Goal: Navigation & Orientation: Find specific page/section

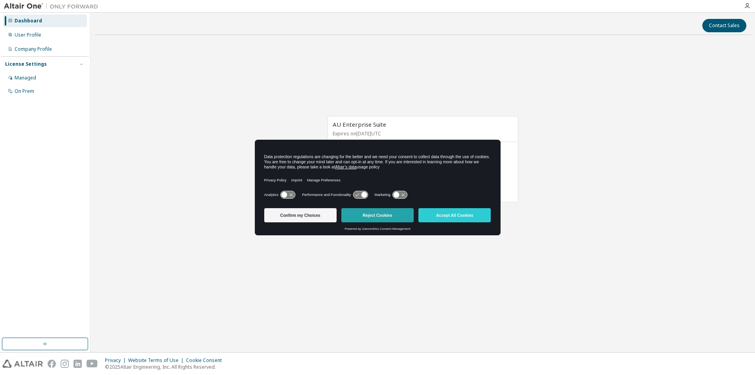
click at [377, 213] on button "Reject Cookies" at bounding box center [377, 215] width 72 height 14
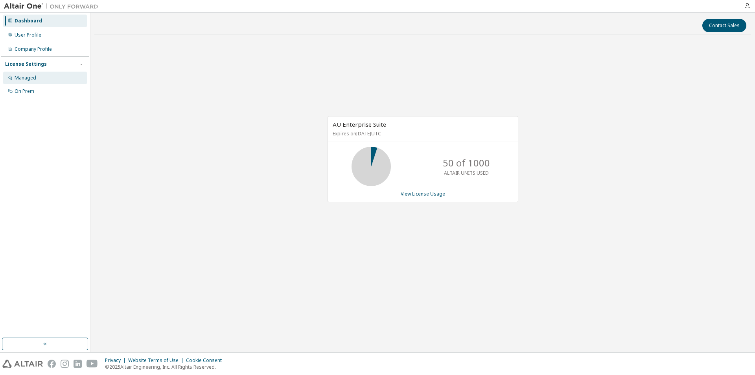
click at [26, 77] on div "Managed" at bounding box center [26, 78] width 22 height 6
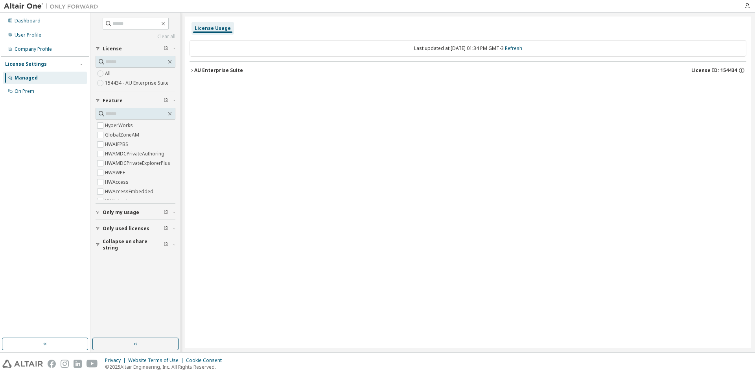
click at [384, 48] on div "Last updated at: Fri 2025-10-10 01:34 PM GMT-3 Refresh" at bounding box center [467, 48] width 557 height 17
click at [522, 48] on link "Refresh" at bounding box center [513, 48] width 17 height 7
click at [710, 68] on span "License ID: 154434" at bounding box center [714, 70] width 46 height 6
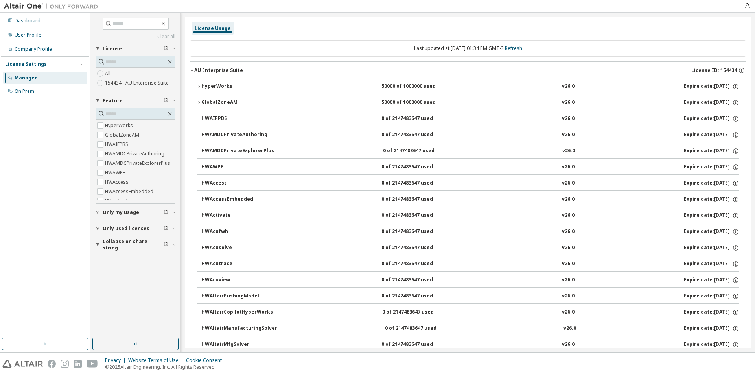
click at [728, 70] on span "License ID: 154434" at bounding box center [714, 70] width 46 height 6
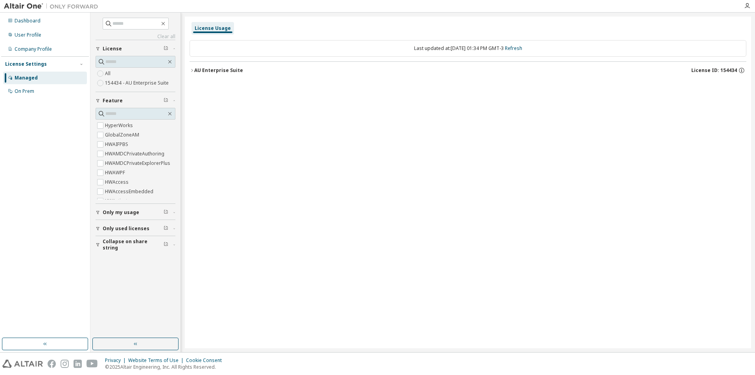
click at [725, 68] on span "License ID: 154434" at bounding box center [714, 70] width 46 height 6
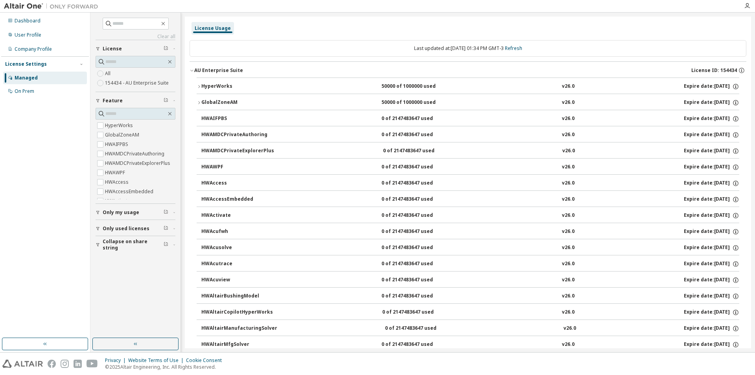
click at [713, 69] on span "License ID: 154434" at bounding box center [714, 70] width 46 height 6
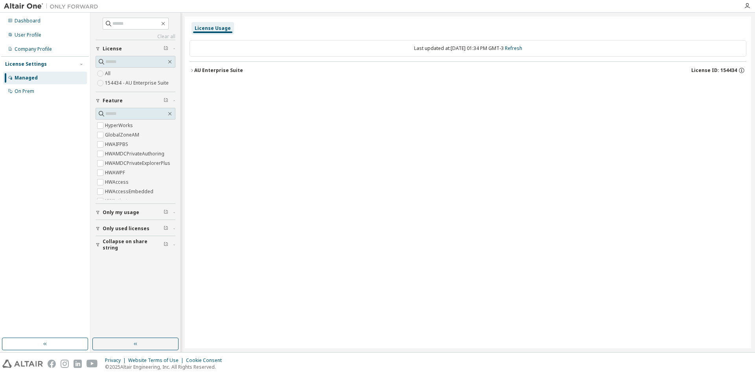
click at [726, 68] on span "License ID: 154434" at bounding box center [714, 70] width 46 height 6
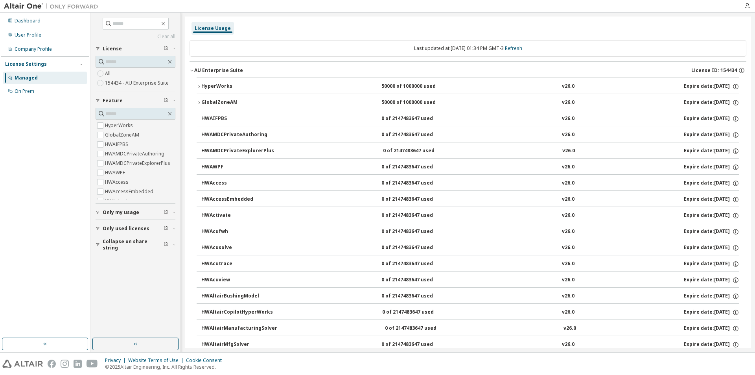
click at [726, 68] on span "License ID: 154434" at bounding box center [714, 70] width 46 height 6
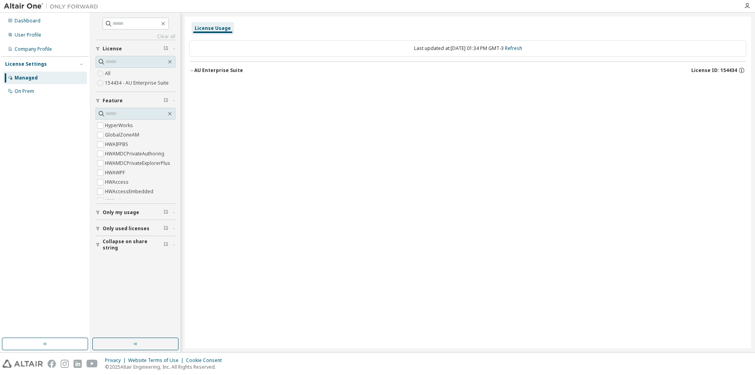
click at [726, 68] on span "License ID: 154434" at bounding box center [714, 70] width 46 height 6
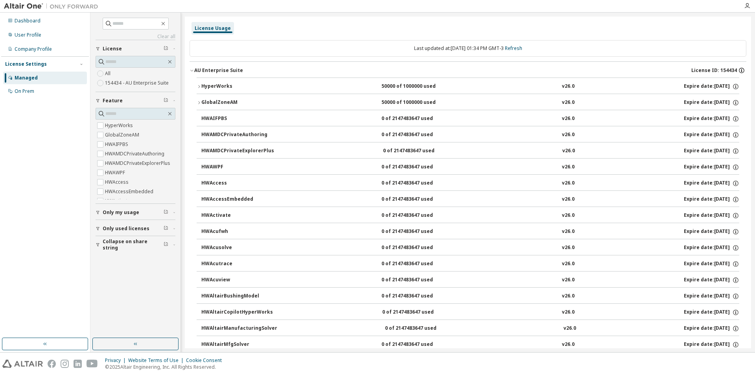
click at [738, 70] on icon "button" at bounding box center [741, 70] width 7 height 7
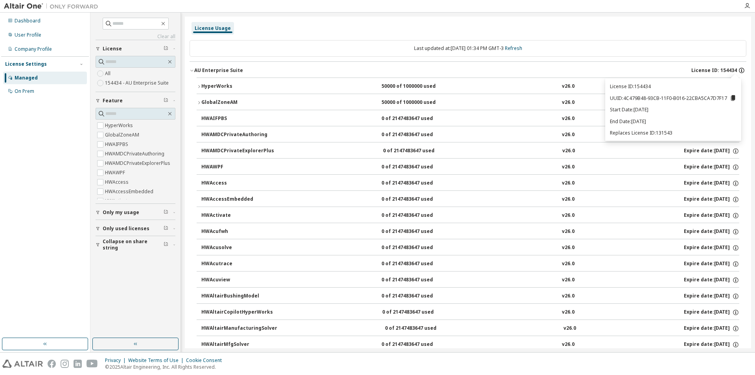
click at [738, 70] on icon "button" at bounding box center [741, 70] width 7 height 7
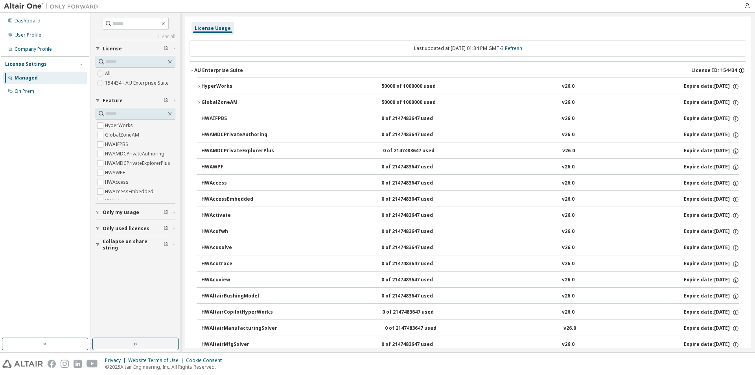
click at [738, 70] on icon "button" at bounding box center [741, 70] width 7 height 7
click at [19, 7] on img at bounding box center [53, 6] width 98 height 8
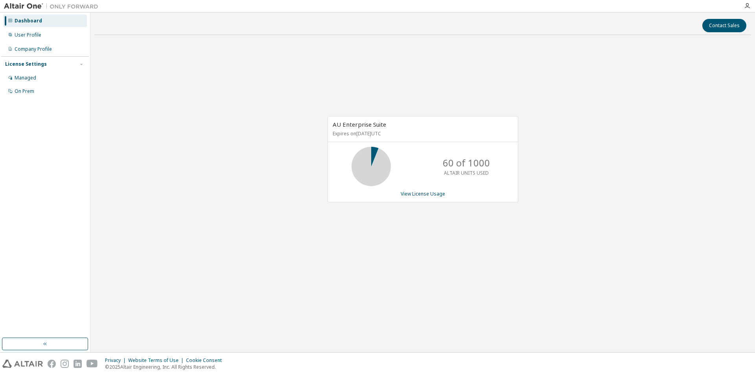
click at [23, 5] on img at bounding box center [53, 6] width 98 height 8
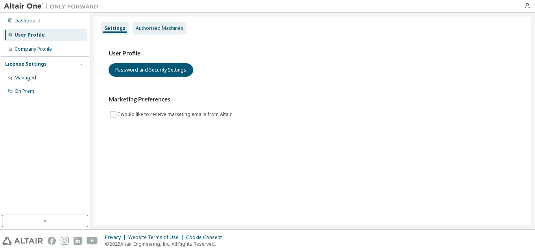
click at [151, 26] on div "Authorized Machines" at bounding box center [160, 28] width 48 height 6
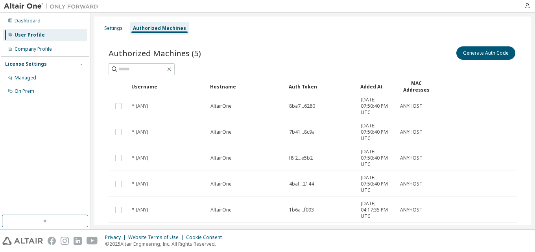
click at [81, 64] on icon "button" at bounding box center [81, 64] width 2 height 1
click at [81, 64] on icon "button" at bounding box center [81, 64] width 5 height 5
click at [49, 51] on div "Company Profile" at bounding box center [33, 49] width 37 height 6
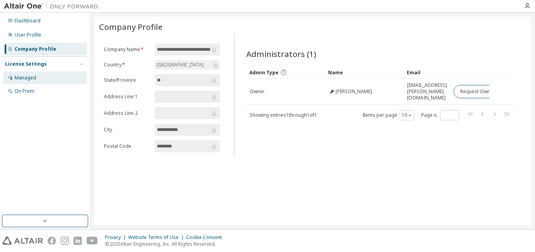
click at [26, 77] on div "Managed" at bounding box center [26, 78] width 22 height 6
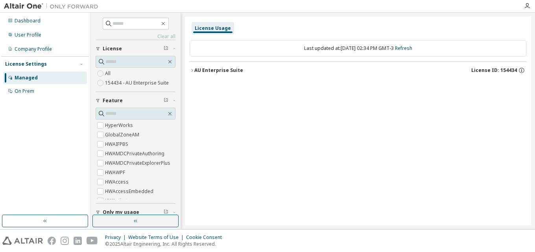
click at [141, 99] on div "Feature" at bounding box center [138, 100] width 70 height 6
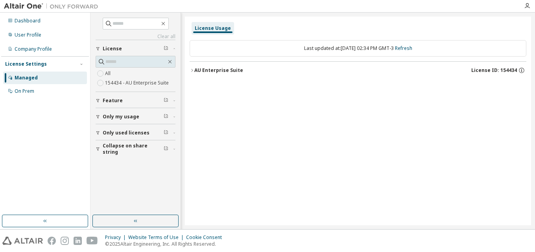
click at [111, 47] on span "License" at bounding box center [112, 49] width 19 height 6
